Goal: Task Accomplishment & Management: Manage account settings

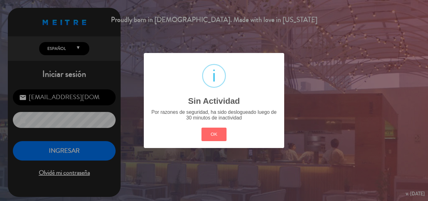
click at [212, 127] on div "OK Cancel" at bounding box center [214, 134] width 28 height 16
click at [213, 131] on button "OK" at bounding box center [213, 133] width 25 height 13
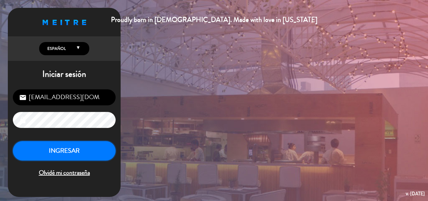
click at [78, 150] on button "INGRESAR" at bounding box center [64, 151] width 103 height 20
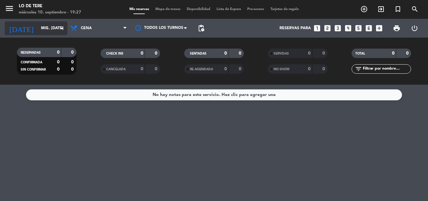
click at [46, 27] on input "mié. [DATE]" at bounding box center [64, 28] width 53 height 11
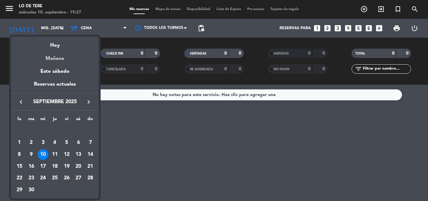
click at [49, 60] on div "Mañana" at bounding box center [55, 56] width 88 height 13
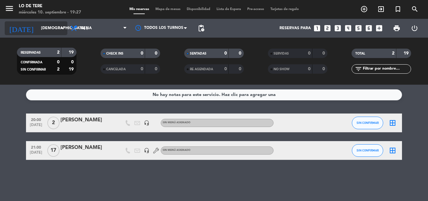
click at [42, 27] on input "[DEMOGRAPHIC_DATA] [DATE]" at bounding box center [64, 28] width 53 height 11
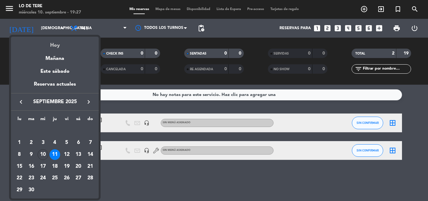
click at [56, 47] on div "Hoy" at bounding box center [55, 43] width 88 height 13
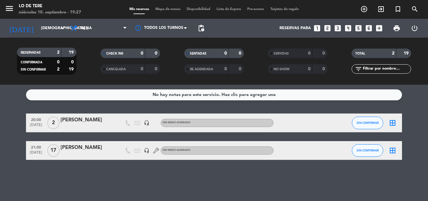
type input "mié. [DATE]"
